Goal: Transaction & Acquisition: Purchase product/service

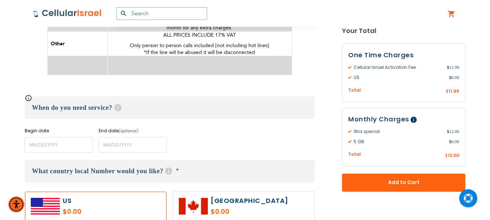
scroll to position [508, 0]
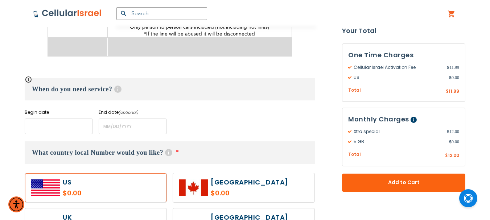
click at [55, 124] on input "name" at bounding box center [59, 127] width 68 height 16
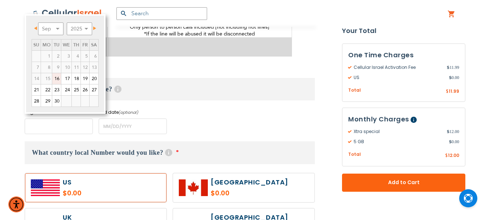
click at [71, 120] on input "name" at bounding box center [59, 127] width 68 height 16
click at [36, 102] on link "28" at bounding box center [36, 101] width 9 height 11
type input "[DATE]"
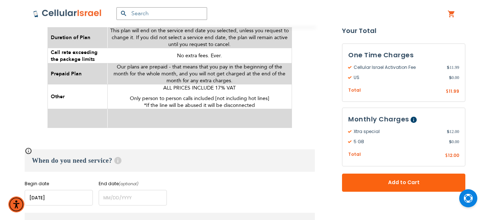
scroll to position [471, 0]
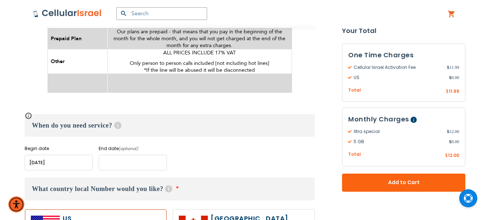
click at [143, 155] on input "name" at bounding box center [133, 163] width 68 height 16
click at [232, 117] on h3 "When do you need service? Help" at bounding box center [170, 125] width 290 height 22
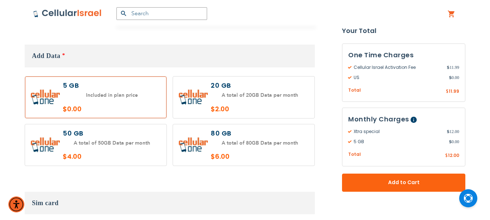
scroll to position [870, 0]
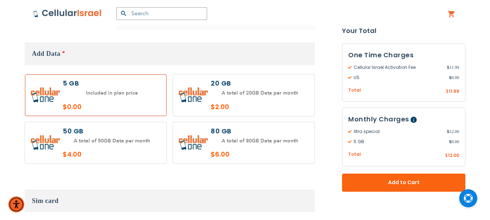
click at [98, 133] on label at bounding box center [95, 143] width 141 height 42
radio input "true"
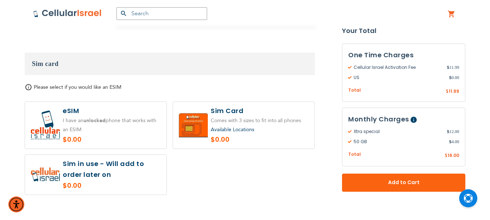
scroll to position [1015, 0]
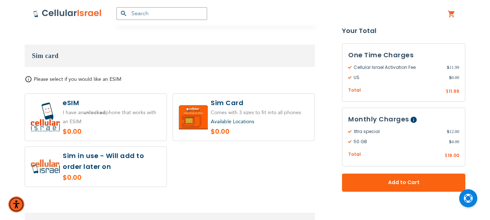
click at [108, 114] on label at bounding box center [95, 117] width 141 height 47
radio input "true"
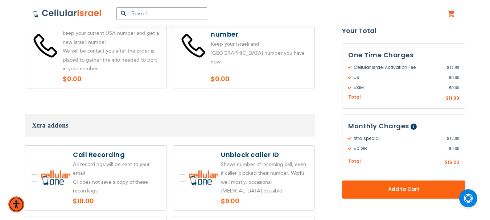
scroll to position [1450, 0]
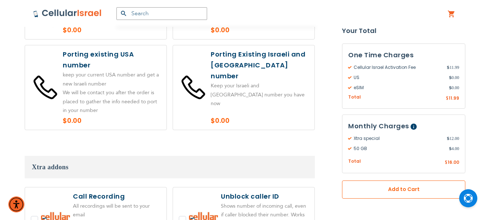
click at [413, 189] on span "Add to Cart" at bounding box center [403, 190] width 75 height 8
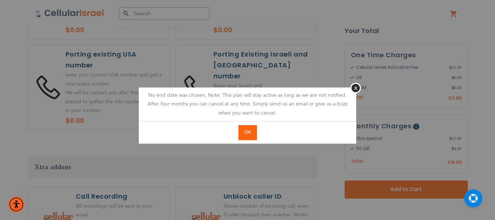
click at [251, 127] on button "OK" at bounding box center [248, 132] width 18 height 15
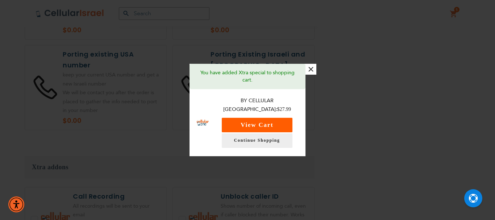
click at [270, 118] on button "View Cart" at bounding box center [257, 125] width 71 height 15
